Goal: Task Accomplishment & Management: Use online tool/utility

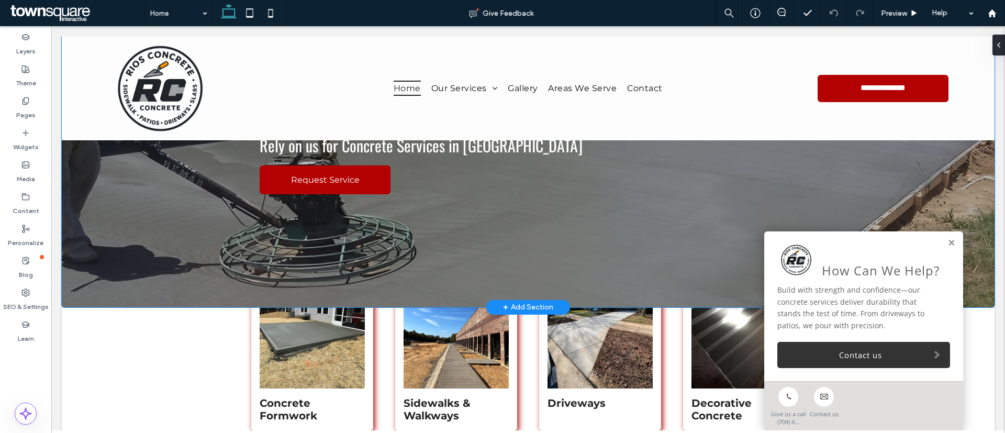
scroll to position [157, 0]
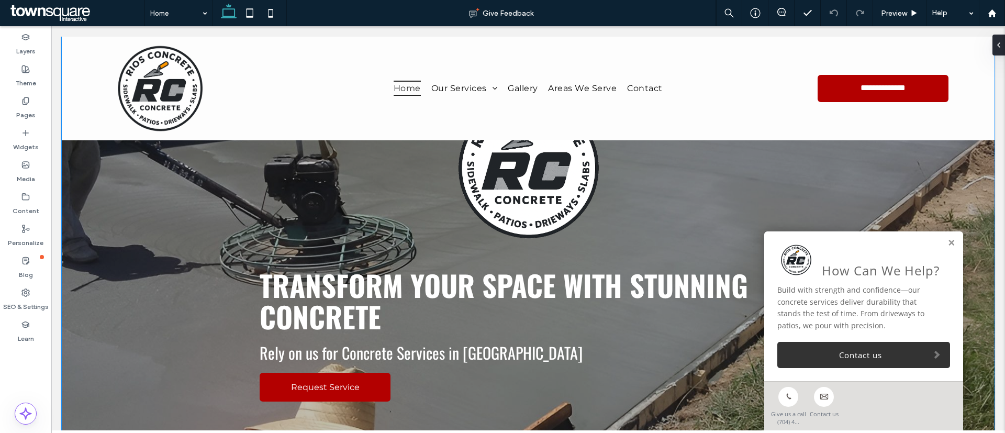
drag, startPoint x: 168, startPoint y: 227, endPoint x: 389, endPoint y: 213, distance: 221.2
click at [168, 227] on div at bounding box center [528, 248] width 932 height 531
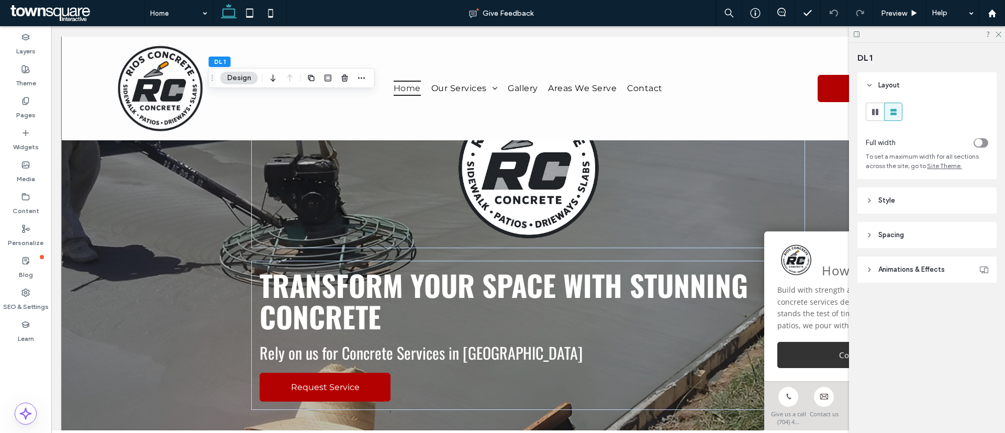
click at [958, 198] on header "Style" at bounding box center [926, 200] width 139 height 26
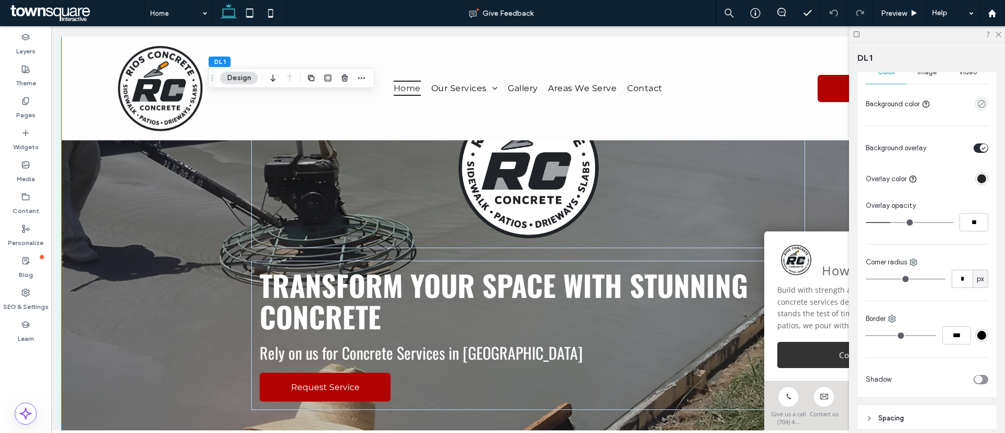
scroll to position [236, 0]
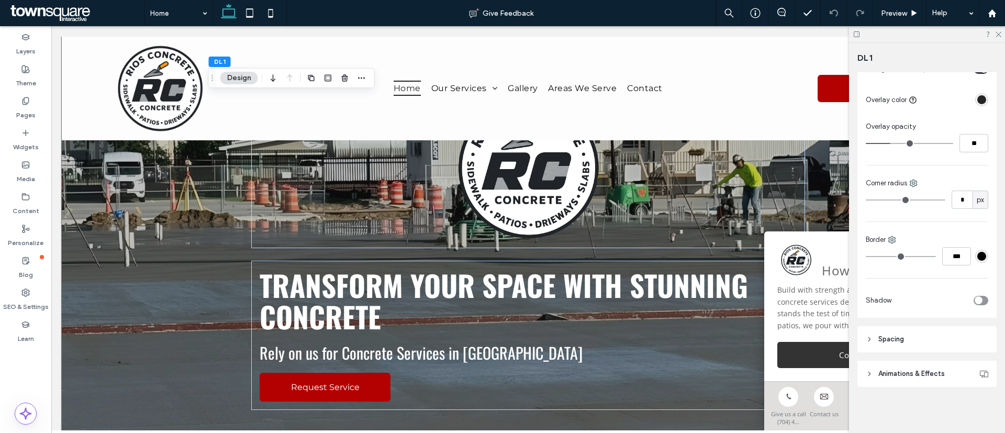
click at [936, 341] on header "Spacing" at bounding box center [926, 339] width 139 height 26
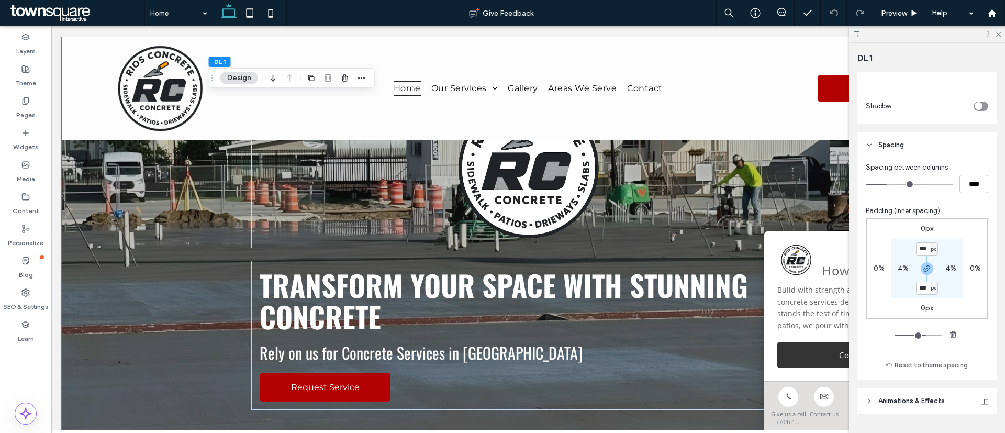
scroll to position [457, 0]
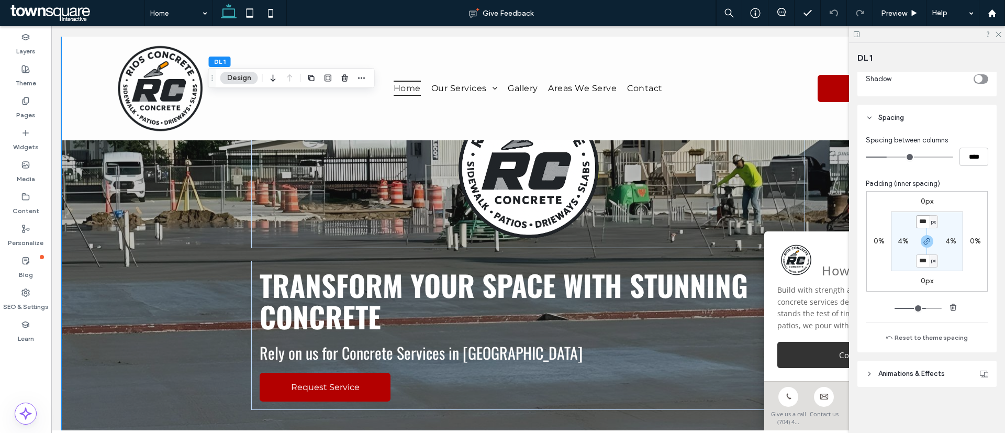
click at [917, 219] on input "***" at bounding box center [923, 221] width 14 height 13
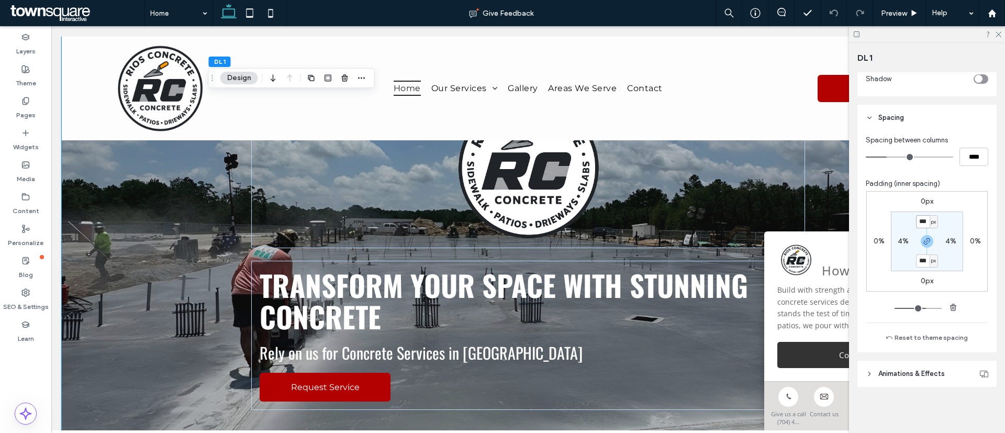
type input "***"
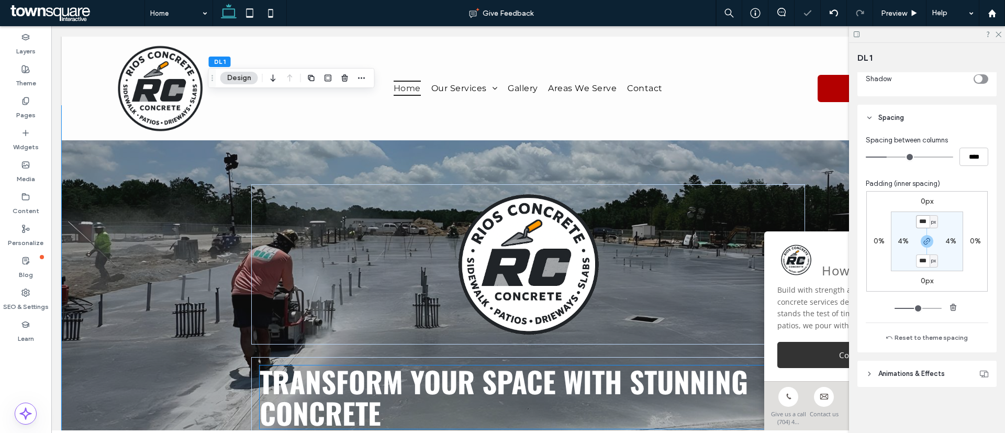
scroll to position [0, 0]
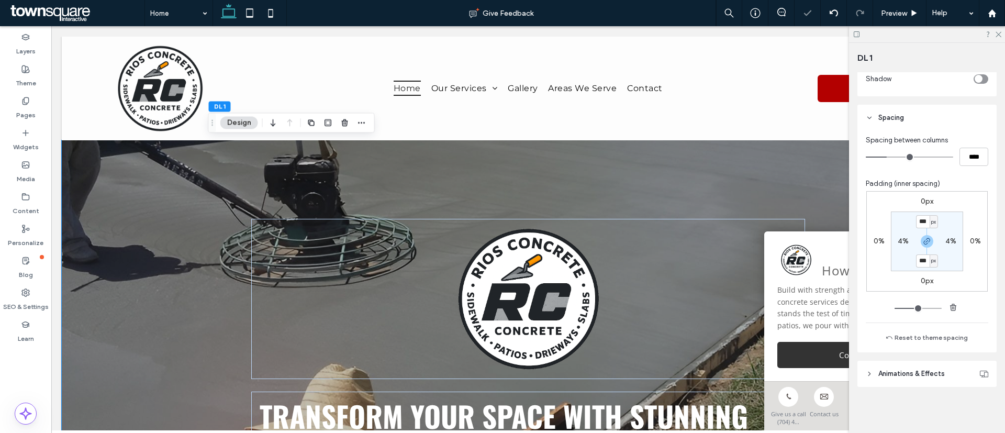
click at [220, 237] on div "Transform Your Space with Stunning Concrete Rely on us for Concrete Services in…" at bounding box center [528, 379] width 628 height 479
click at [999, 32] on icon at bounding box center [997, 33] width 7 height 7
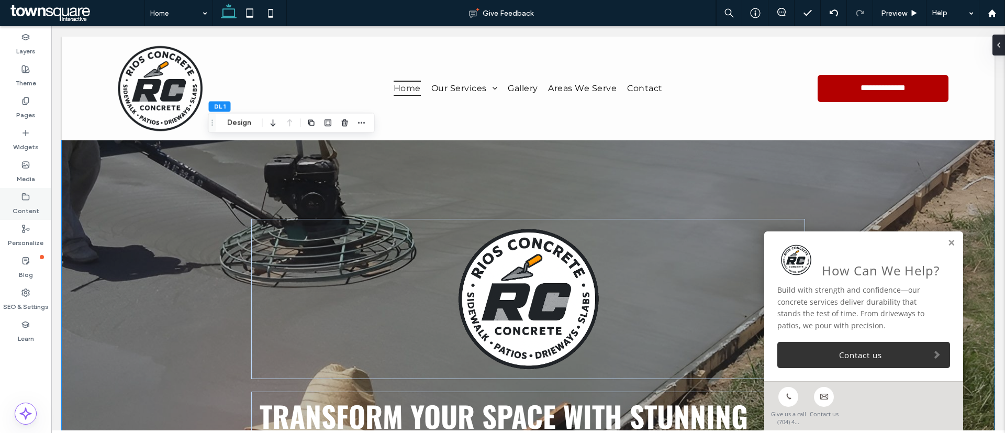
click at [25, 207] on label "Content" at bounding box center [26, 208] width 27 height 15
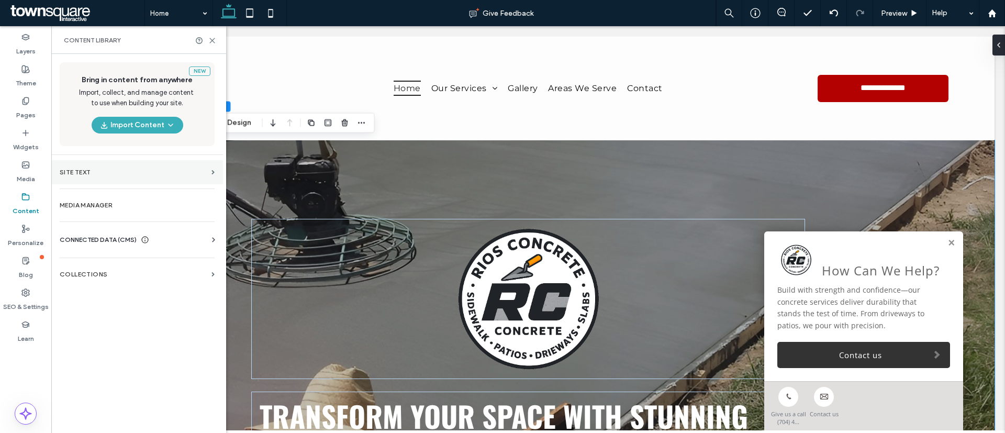
click at [186, 173] on label "Site Text" at bounding box center [134, 171] width 148 height 7
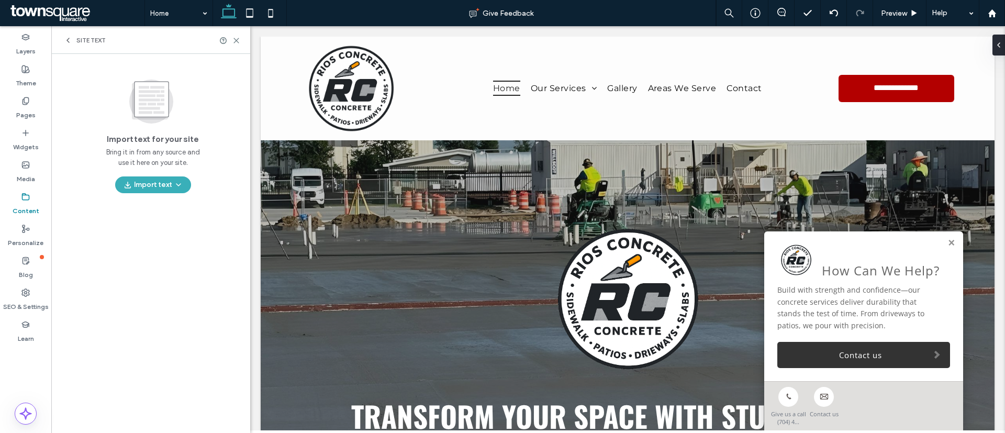
click at [85, 42] on span "Site Text" at bounding box center [90, 40] width 29 height 8
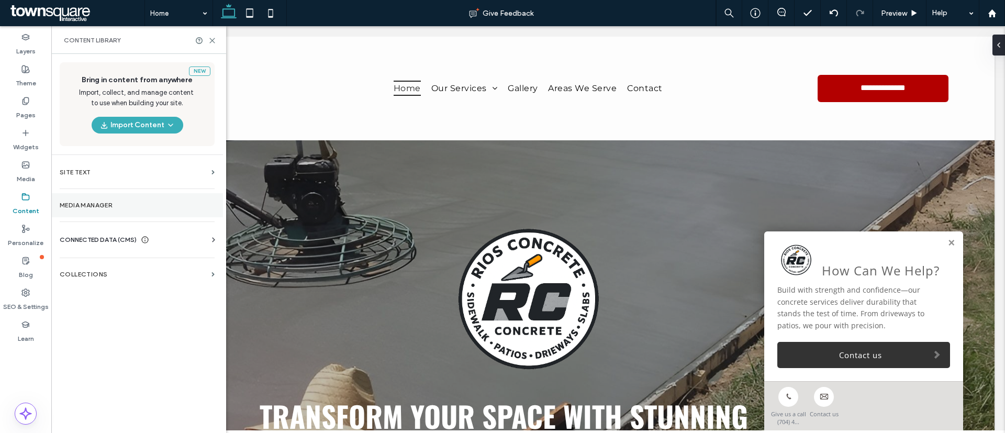
click at [92, 204] on label "Media Manager" at bounding box center [137, 204] width 155 height 7
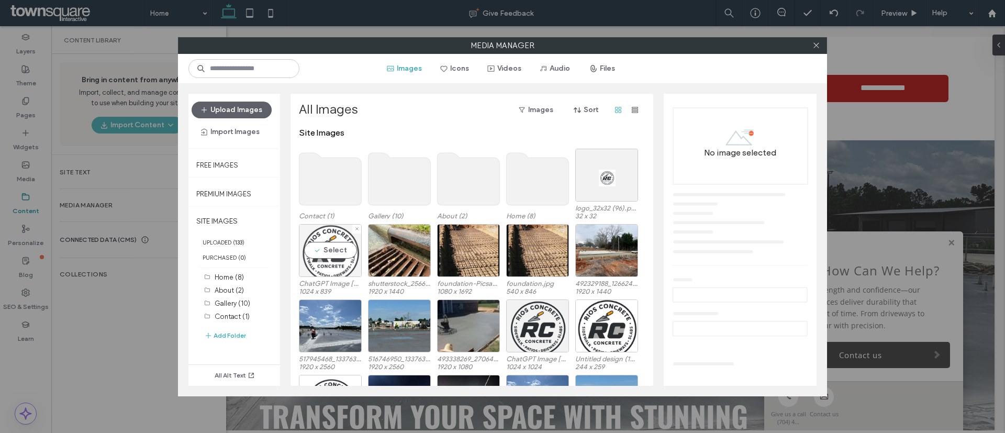
click at [330, 272] on div "Select" at bounding box center [330, 250] width 63 height 53
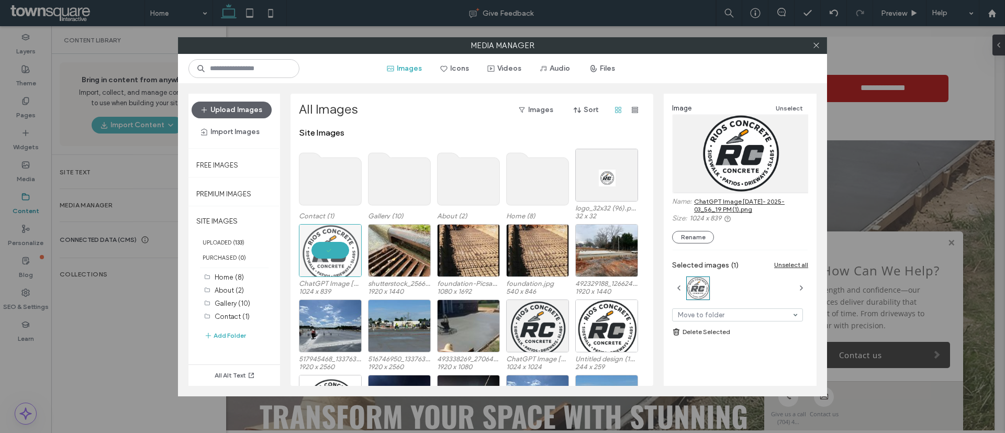
click at [728, 200] on link "ChatGPT Image [DATE]- 2025- 03_56_19 PM (1).png" at bounding box center [751, 205] width 114 height 16
click at [547, 342] on div "Select" at bounding box center [537, 325] width 63 height 53
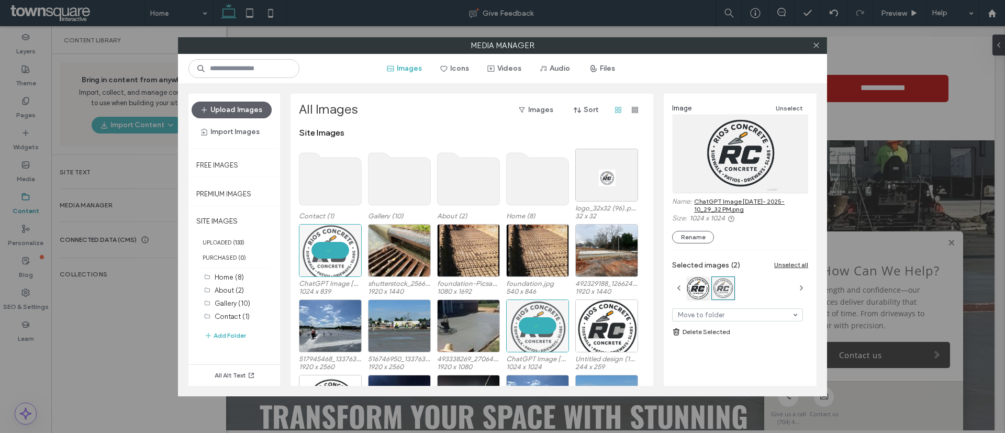
click at [742, 199] on link "ChatGPT Image [DATE]- 2025- 10_29_32 PM.png" at bounding box center [751, 205] width 114 height 16
